Goal: Find specific page/section: Find specific page/section

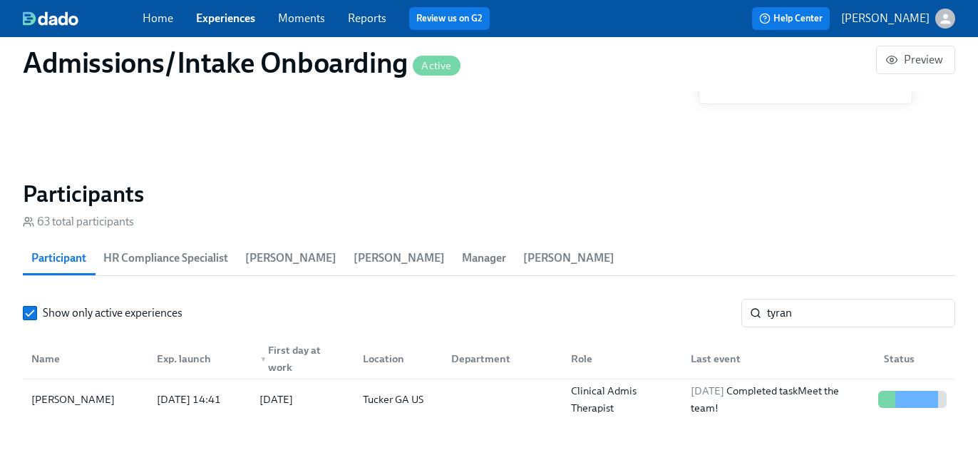
scroll to position [0, 6939]
click at [788, 326] on input "tyran" at bounding box center [861, 313] width 188 height 29
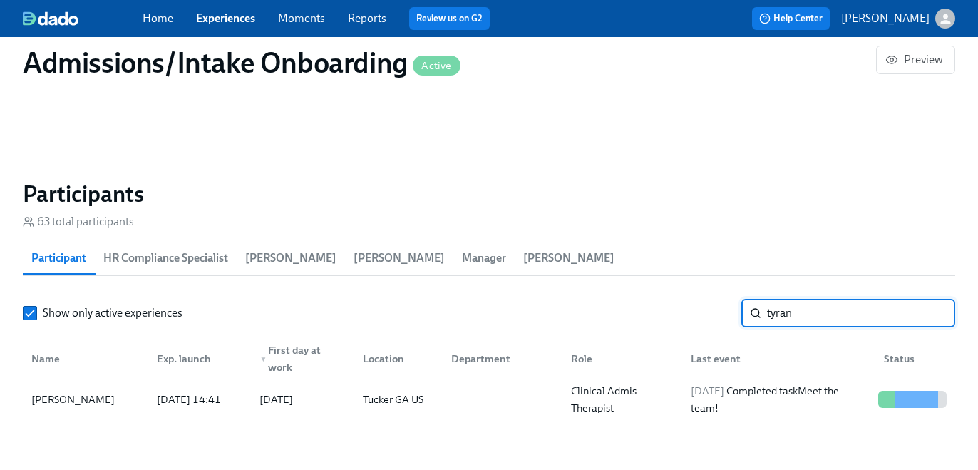
click at [788, 326] on input "tyran" at bounding box center [861, 313] width 188 height 29
paste input "[PERSON_NAME]"
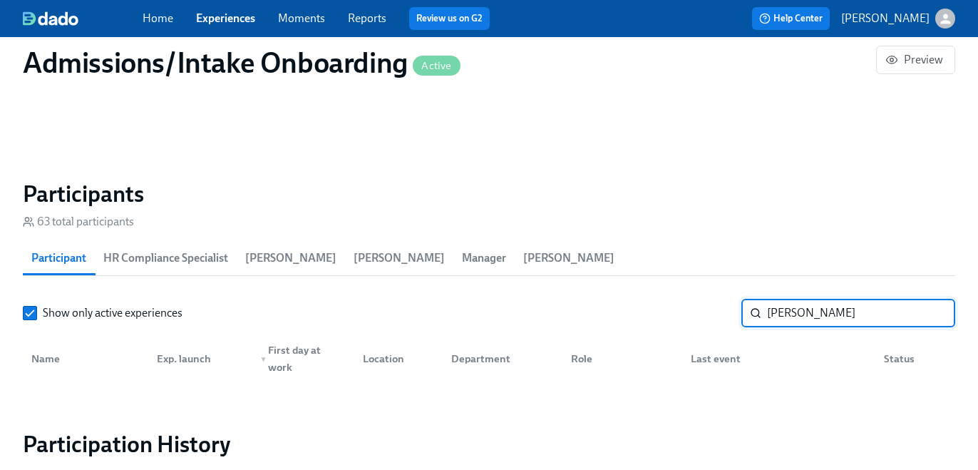
click at [785, 316] on input "[PERSON_NAME]" at bounding box center [861, 313] width 188 height 29
click at [801, 313] on input "[PERSON_NAME]" at bounding box center [861, 313] width 188 height 29
click at [822, 314] on input "[PERSON_NAME]" at bounding box center [861, 313] width 188 height 29
type input "Marshal"
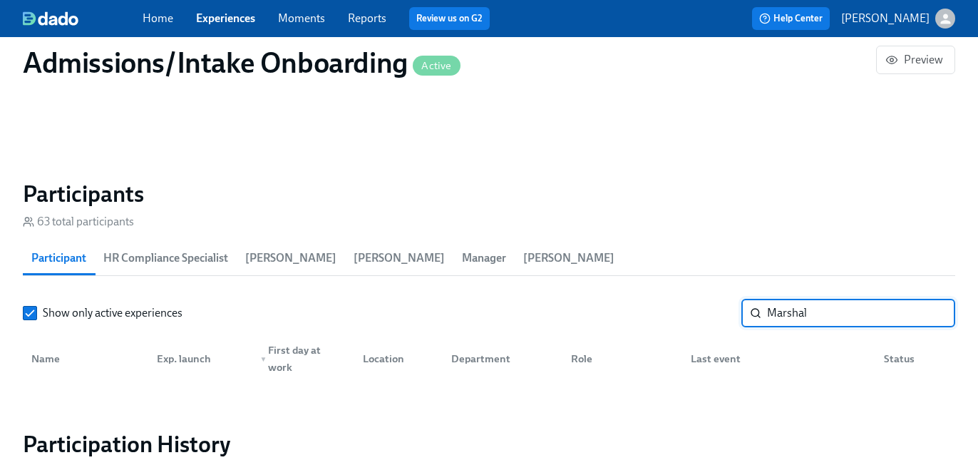
click at [235, 23] on link "Experiences" at bounding box center [225, 18] width 59 height 14
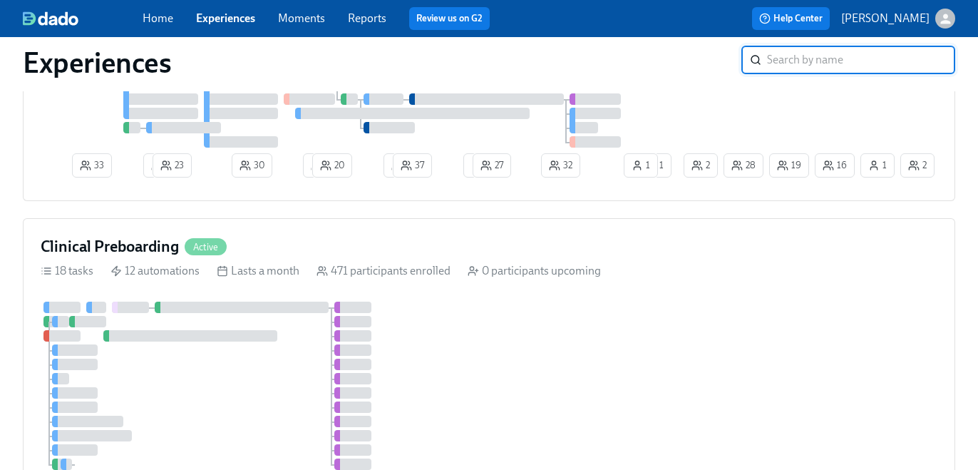
scroll to position [835, 0]
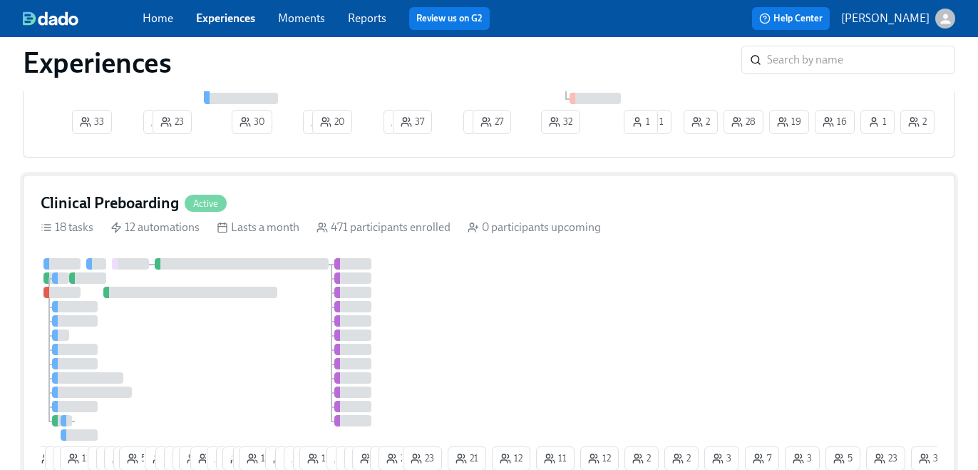
click at [526, 259] on div "9 10 4 8 11 7 4 6 5 54 10 6 9 9 18 2 9 2 14 2 16 12 6 6 3 12 8 1 5 8 4 2 23 21 …" at bounding box center [489, 367] width 897 height 218
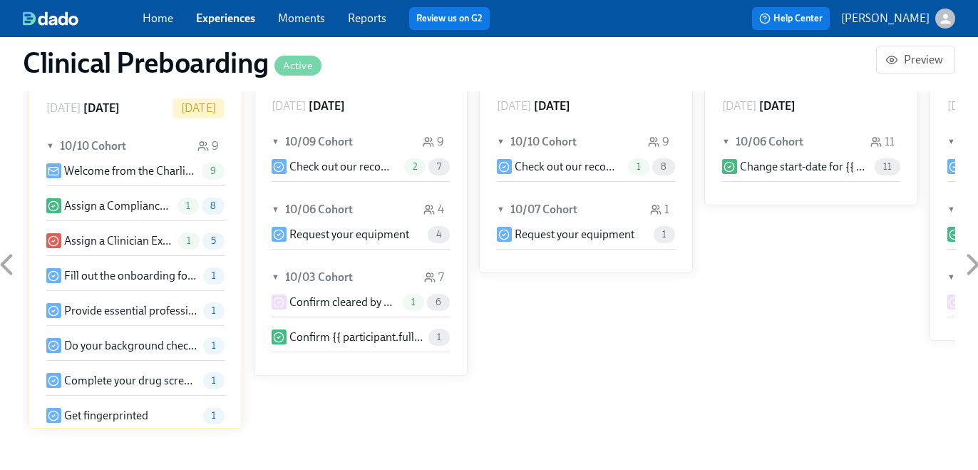
scroll to position [1317, 0]
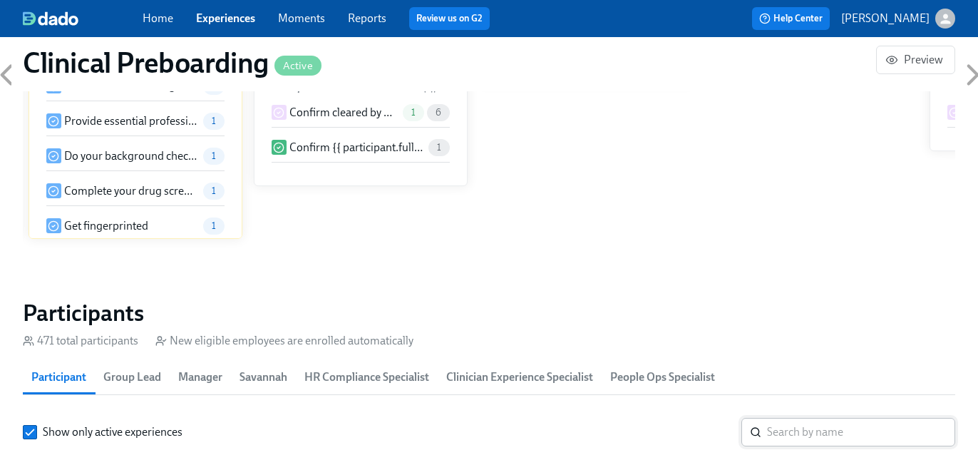
click at [788, 437] on input "search" at bounding box center [861, 432] width 188 height 29
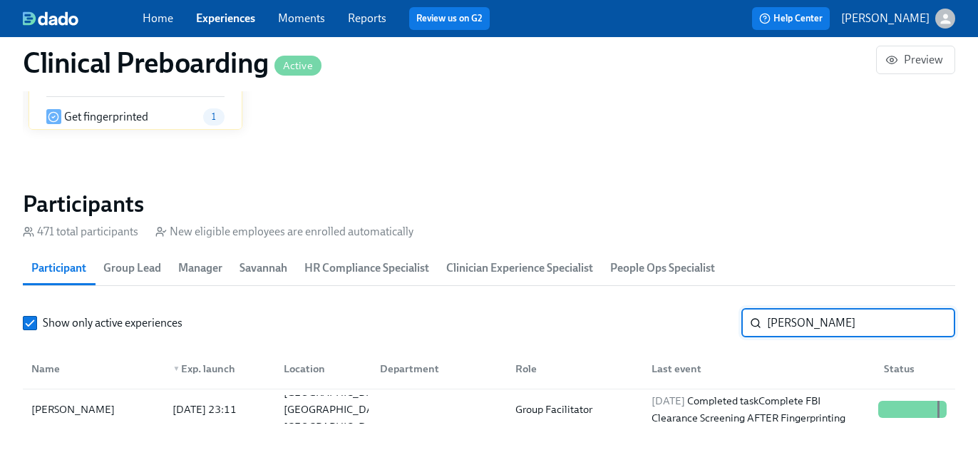
scroll to position [1462, 0]
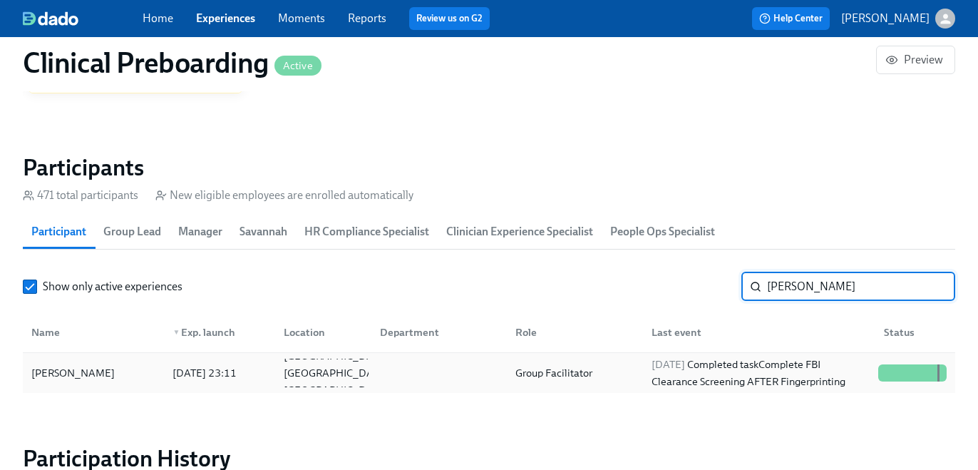
click at [658, 382] on div "[DATE] Completed task Complete FBI Clearance Screening AFTER Fingerprinting" at bounding box center [759, 373] width 227 height 34
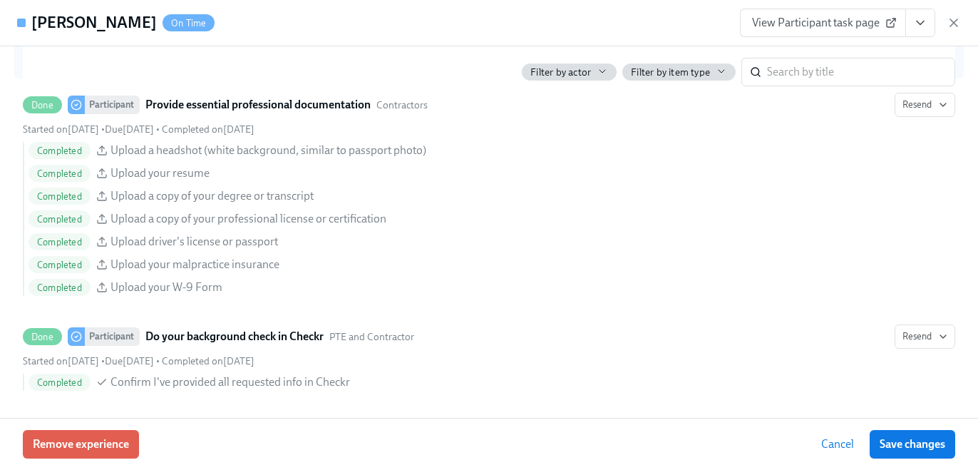
scroll to position [1624, 0]
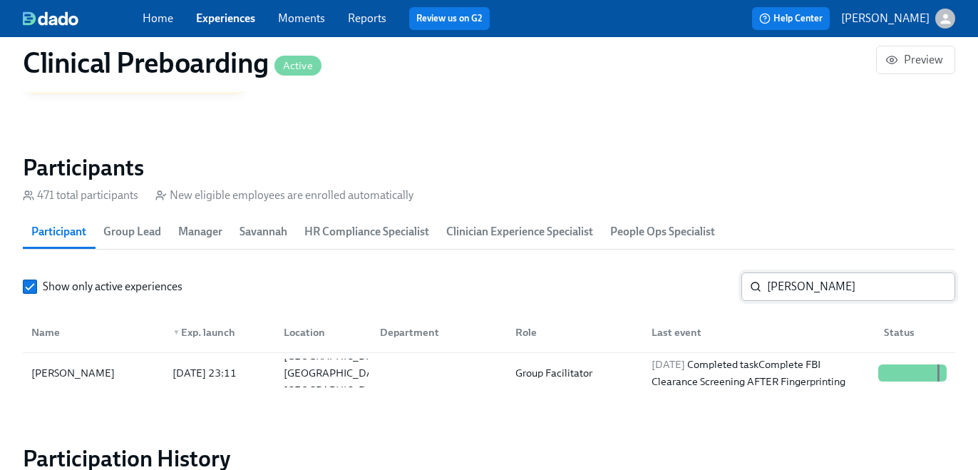
click at [827, 288] on input "[PERSON_NAME]" at bounding box center [861, 286] width 188 height 29
type input "[PERSON_NAME]"
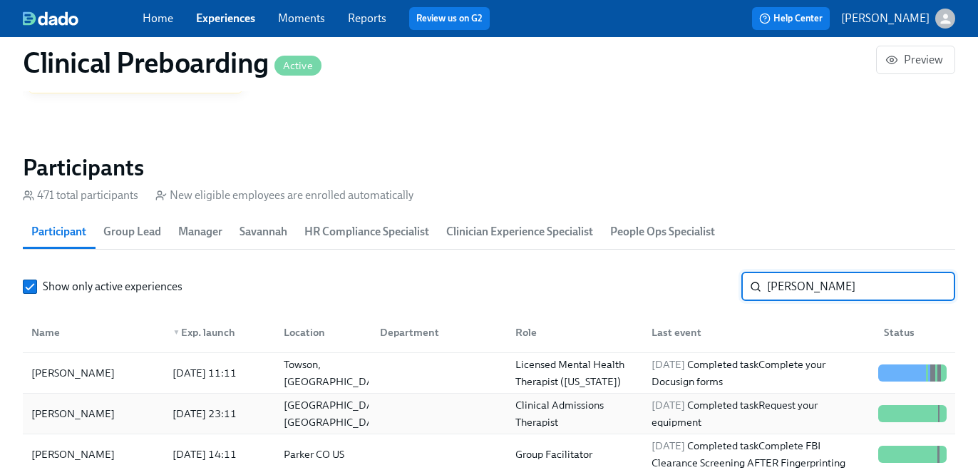
click at [640, 415] on div "[DATE] Completed task Request your equipment" at bounding box center [756, 413] width 232 height 29
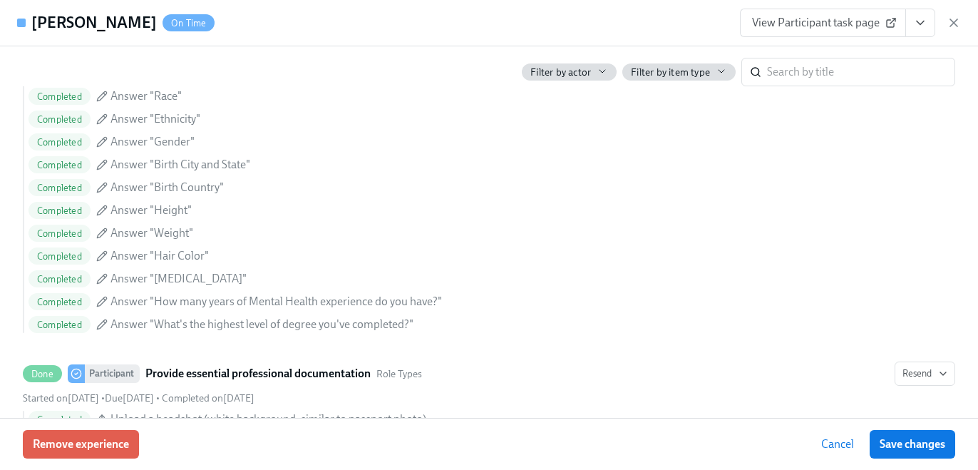
scroll to position [1095, 0]
